Goal: Information Seeking & Learning: Learn about a topic

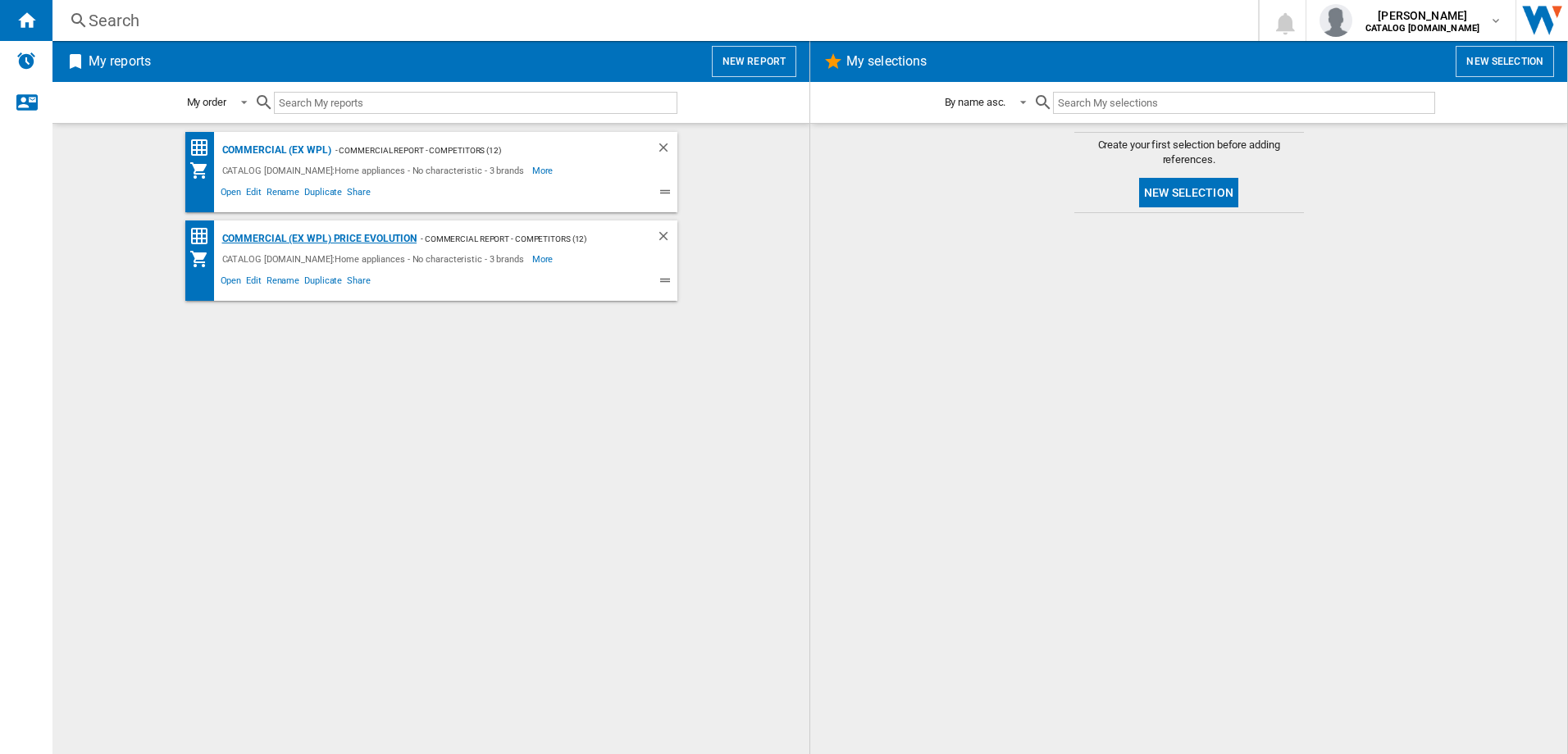
click at [345, 235] on div "Commercial (ex WPL) Price Evolution" at bounding box center [318, 239] width 199 height 21
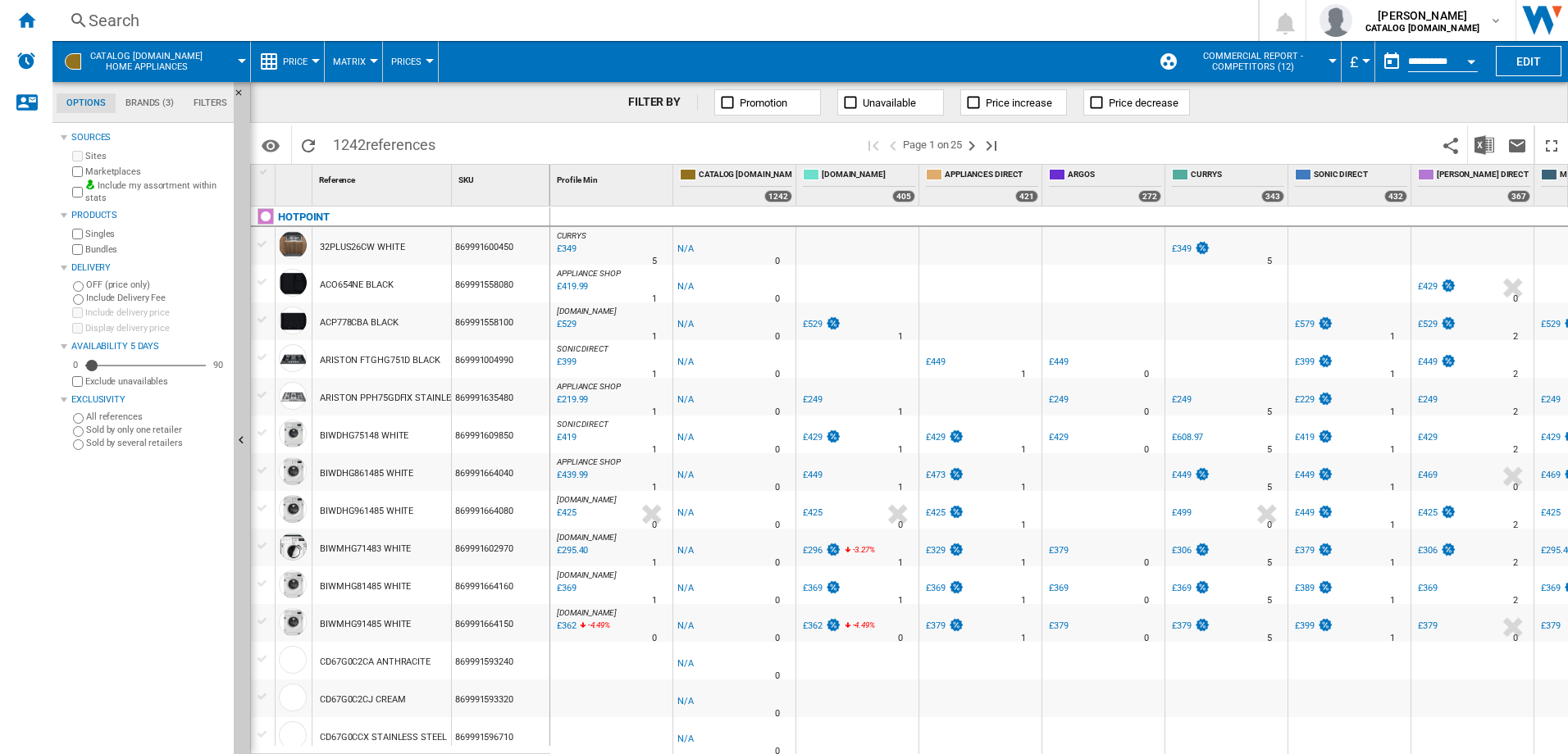
click at [106, 12] on div "Search" at bounding box center [652, 21] width 1126 height 23
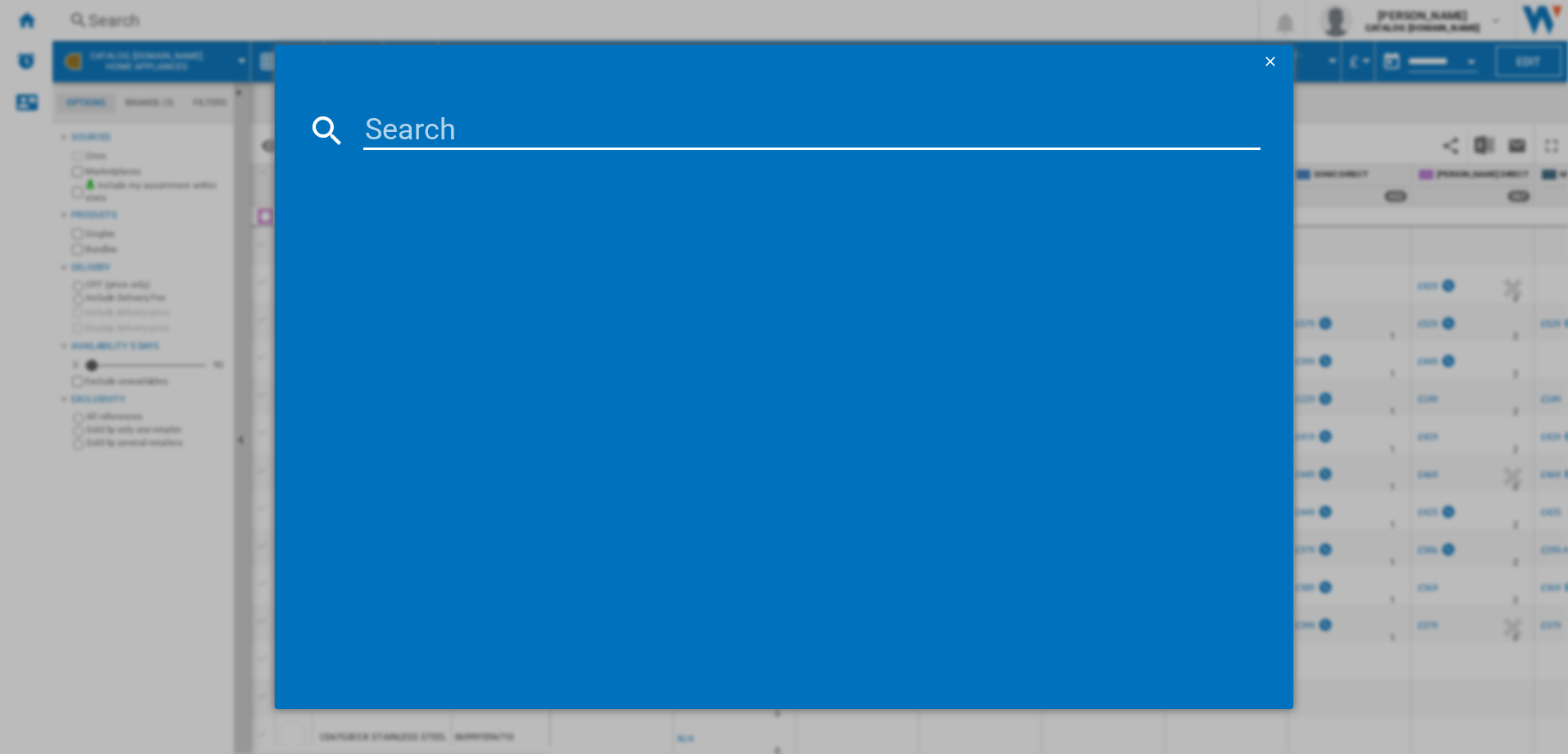
click at [103, 19] on div at bounding box center [784, 377] width 1568 height 754
click at [394, 131] on input at bounding box center [812, 131] width 898 height 40
type input "a"
paste input "ACP 778 C/BA"
type input "ACP 778 C/BA"
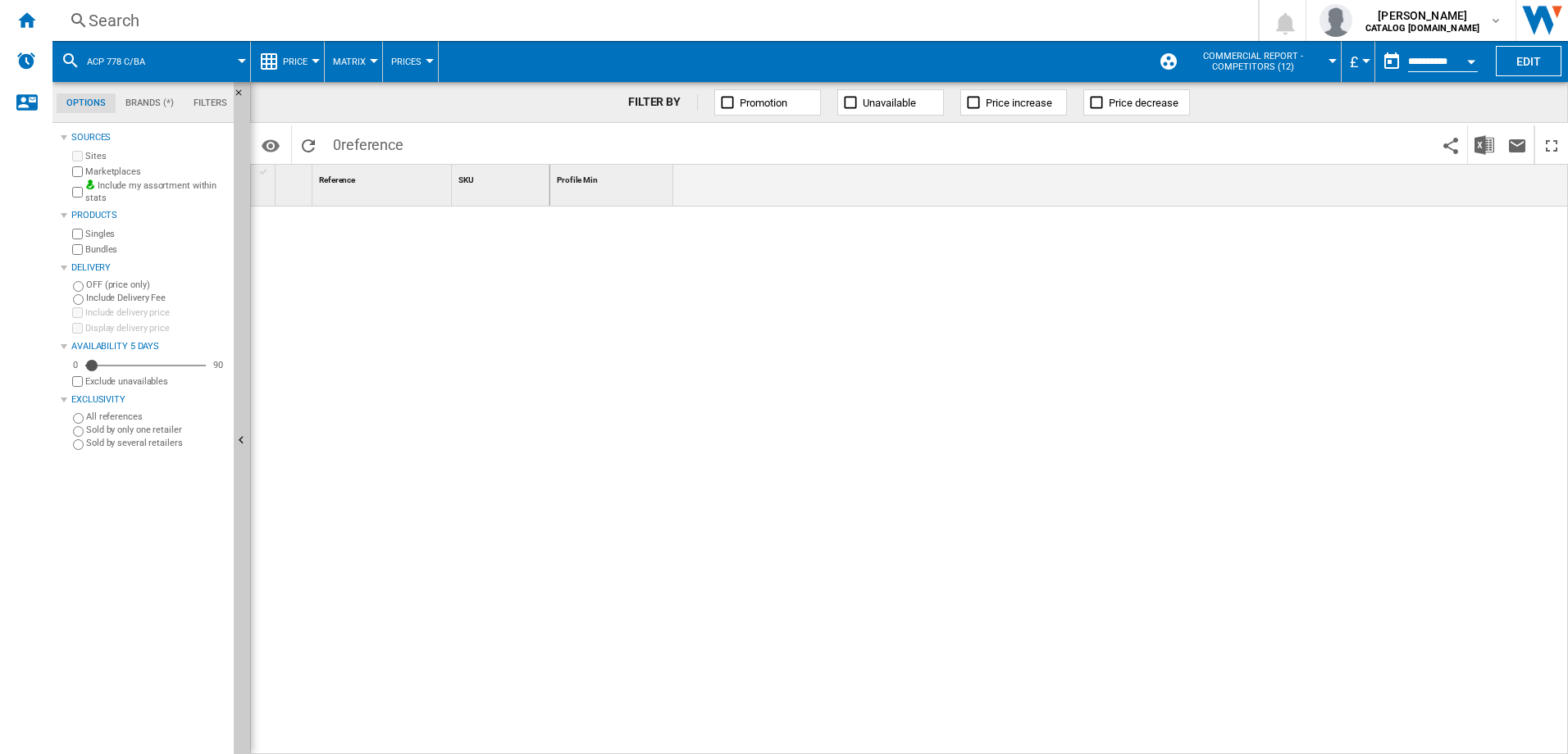
click at [136, 54] on button "ACP 778 C/BA" at bounding box center [124, 62] width 74 height 41
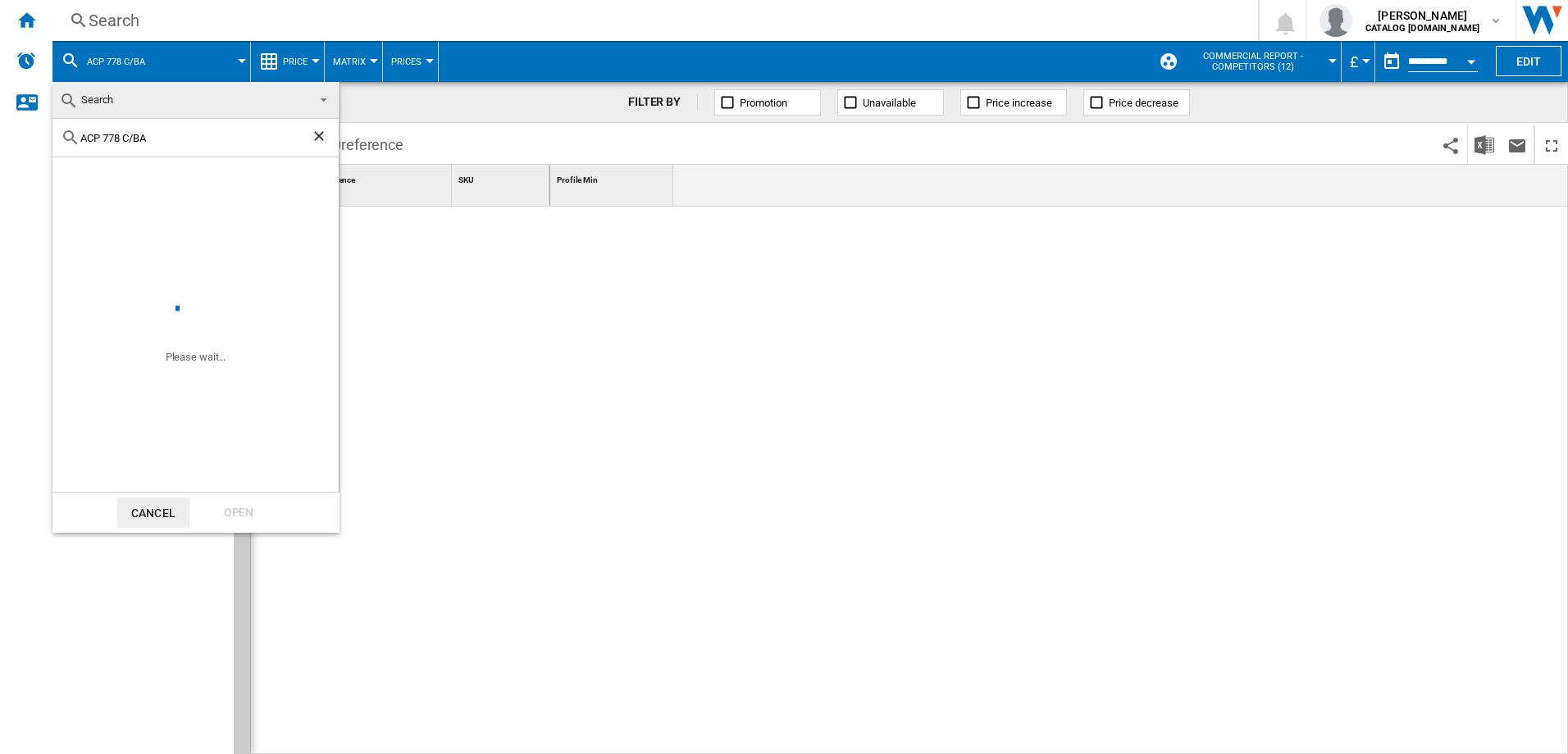
click at [156, 138] on input "ACP 778 C/BA" at bounding box center [195, 138] width 231 height 12
type input "ACP 778"
click at [139, 136] on input "ACP 778" at bounding box center [195, 138] width 231 height 12
click at [559, 15] on md-backdrop at bounding box center [784, 377] width 1568 height 754
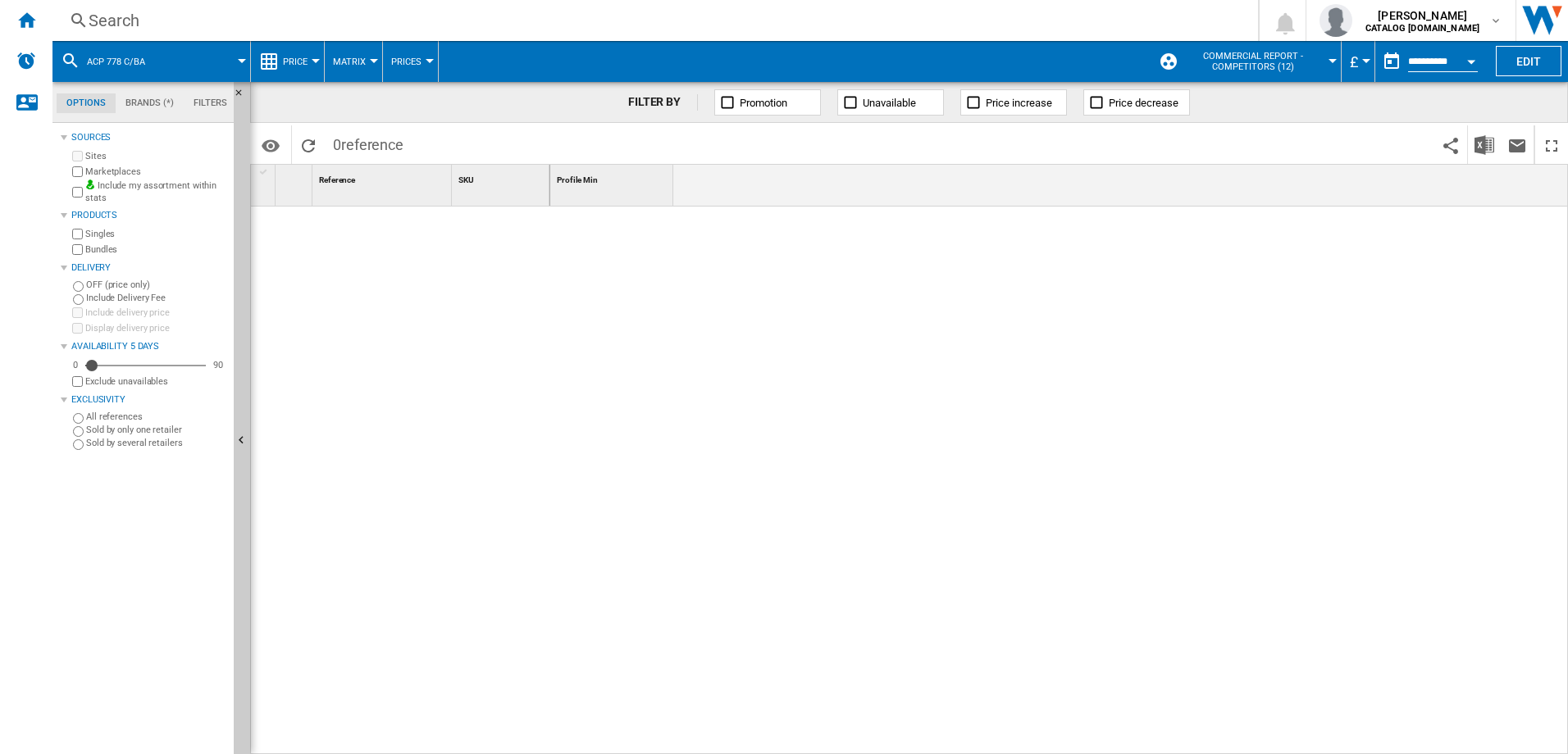
click at [239, 61] on div at bounding box center [242, 60] width 8 height 4
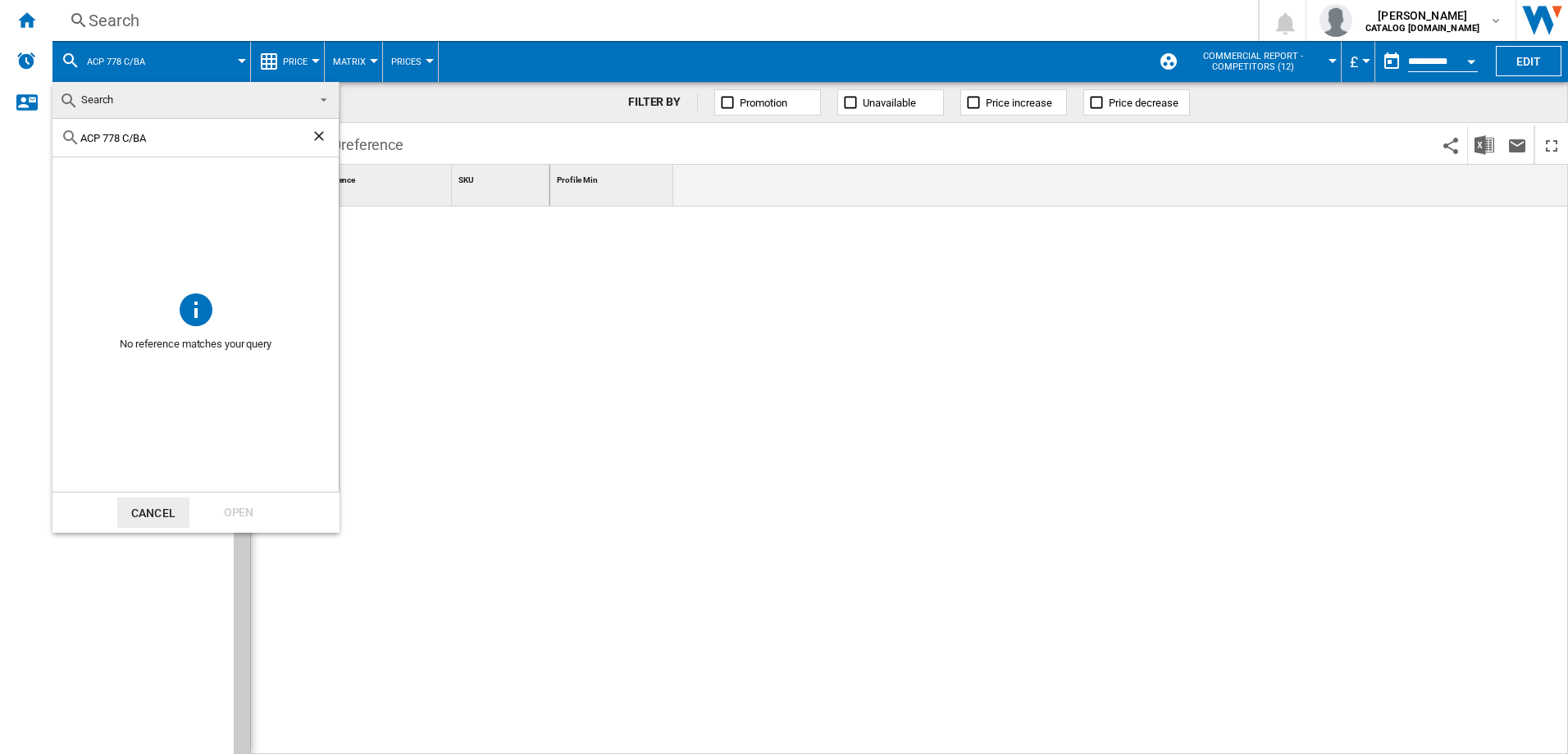
click at [161, 137] on input "ACP 778 C/BA" at bounding box center [195, 138] width 231 height 12
drag, startPoint x: 146, startPoint y: 136, endPoint x: 123, endPoint y: 136, distance: 23.0
click at [123, 136] on input "ACP 778 C/BA" at bounding box center [195, 138] width 231 height 12
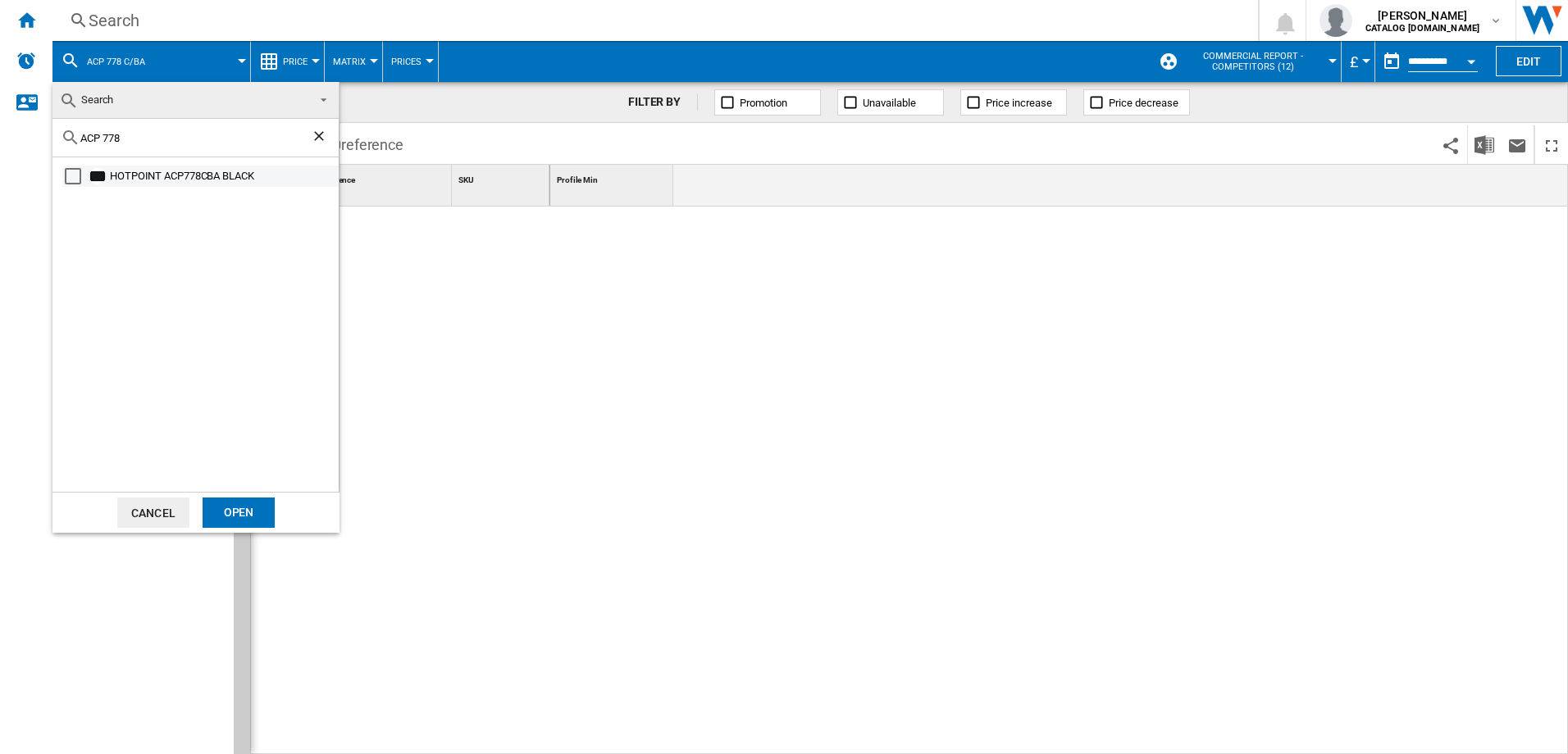
type input "ACP 778"
click at [168, 173] on div "HOTPOINT ACP778CBA BLACK" at bounding box center [223, 176] width 227 height 17
click at [241, 520] on div "Open" at bounding box center [238, 513] width 72 height 31
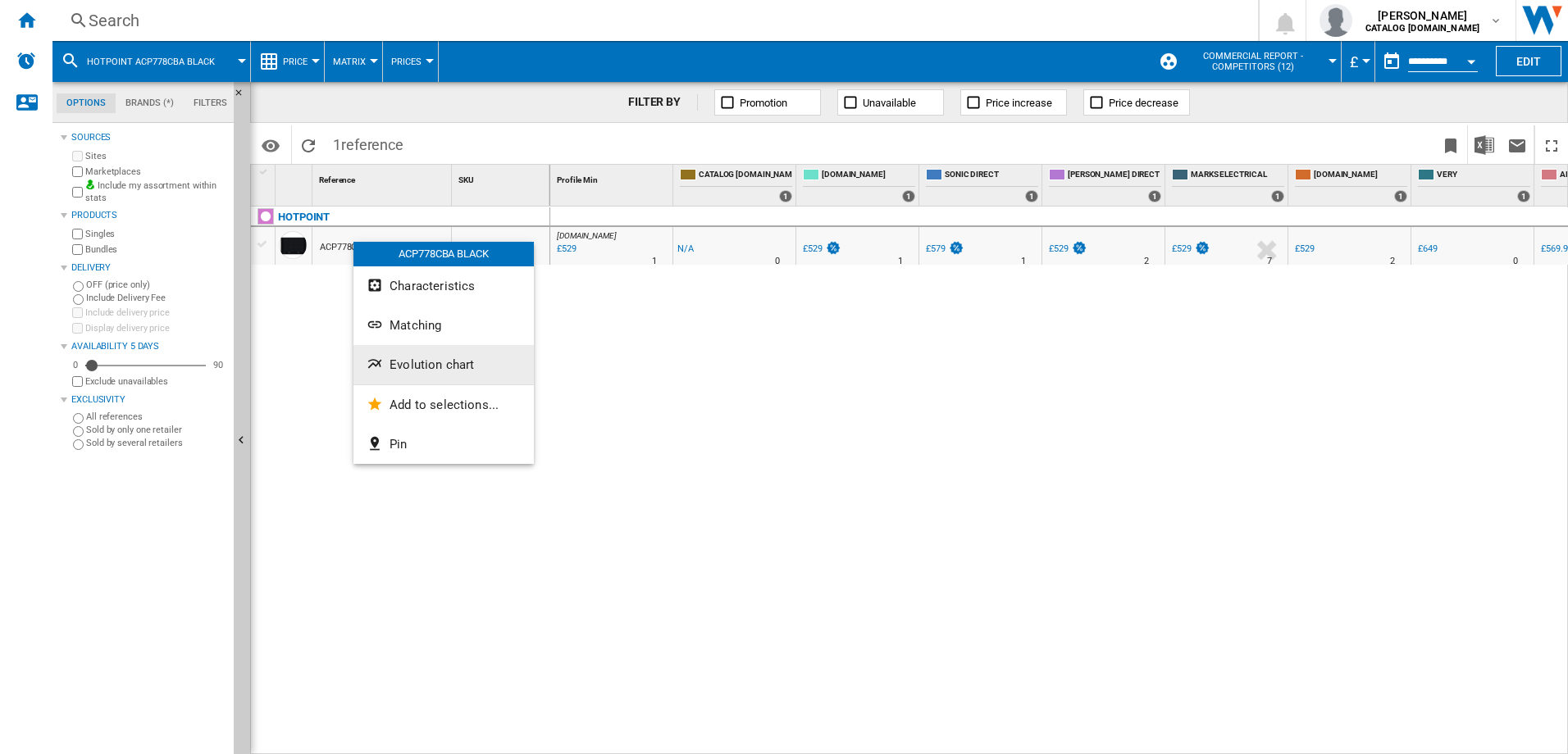
click at [423, 364] on span "Evolution chart" at bounding box center [432, 365] width 84 height 15
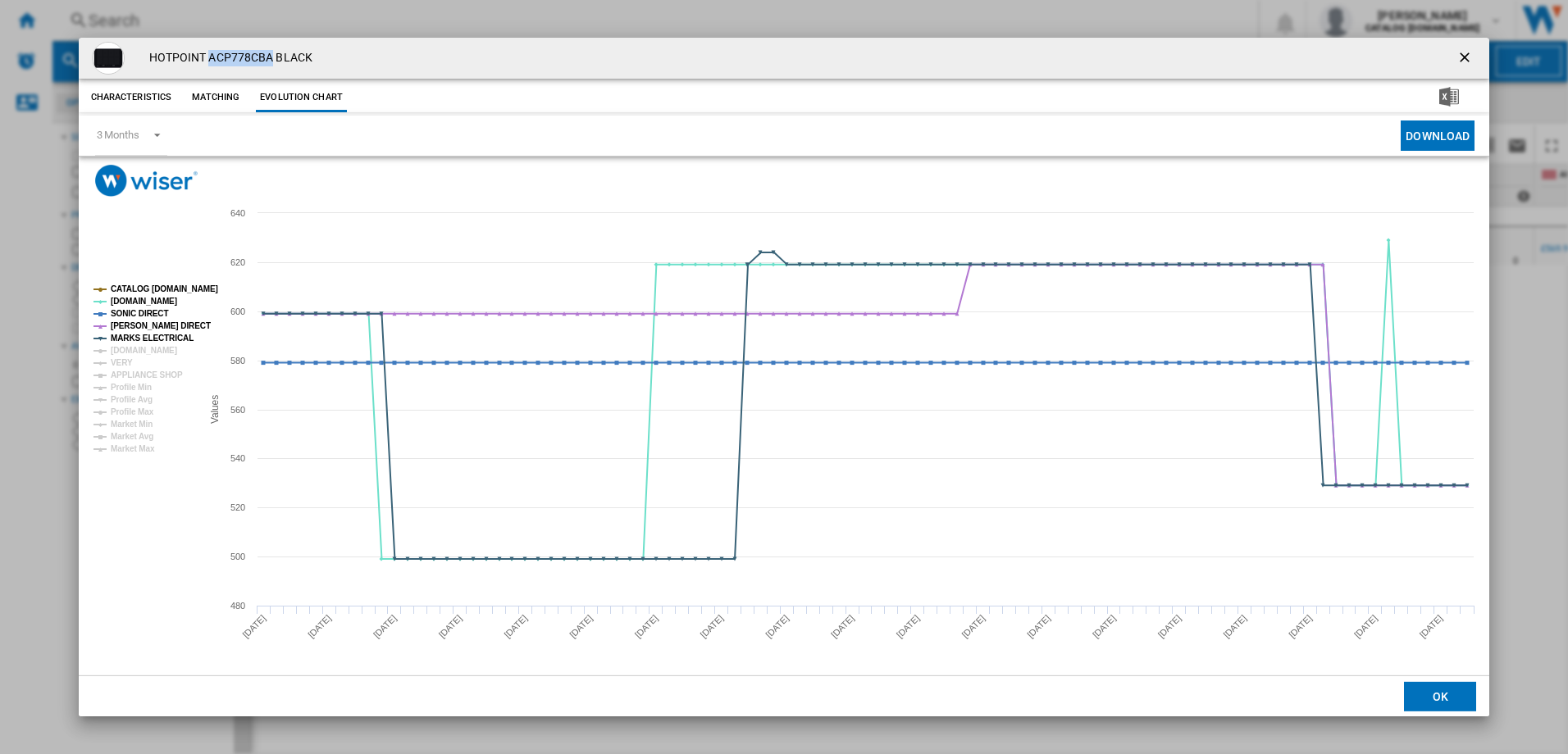
drag, startPoint x: 210, startPoint y: 56, endPoint x: 270, endPoint y: 56, distance: 60.0
click at [270, 56] on h4 "HOTPOINT ACP778CBA BLACK" at bounding box center [227, 58] width 171 height 17
click at [1459, 57] on ng-md-icon "getI18NText('BUTTONS.CLOSE_DIALOG')" at bounding box center [1466, 59] width 20 height 20
